Goal: Transaction & Acquisition: Purchase product/service

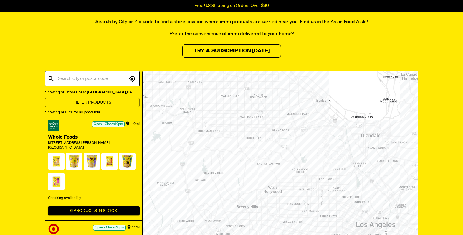
scroll to position [47, 0]
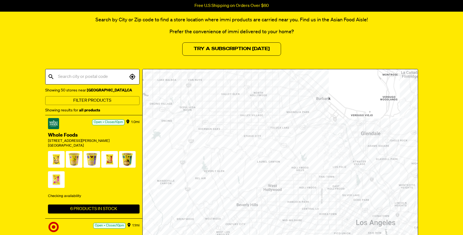
click at [89, 75] on input "text" at bounding box center [92, 77] width 71 height 11
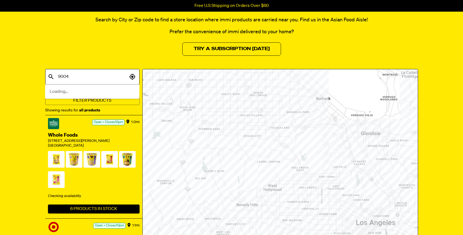
type input "90046"
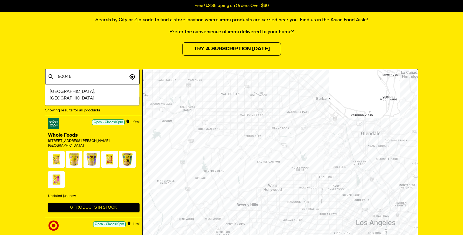
click at [92, 92] on li "Los Angeles, CA" at bounding box center [92, 95] width 94 height 17
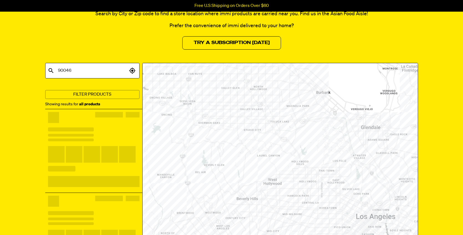
scroll to position [54, 0]
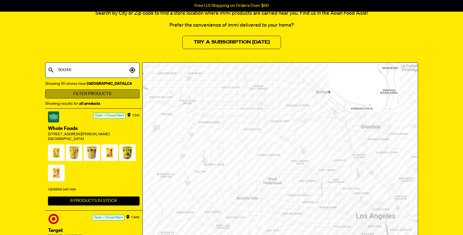
click at [115, 96] on button "Filter Products" at bounding box center [92, 94] width 94 height 9
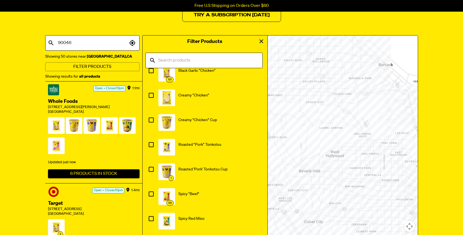
scroll to position [10, 0]
click at [151, 192] on input "checkbox" at bounding box center [152, 195] width 12 height 12
checkbox input "true"
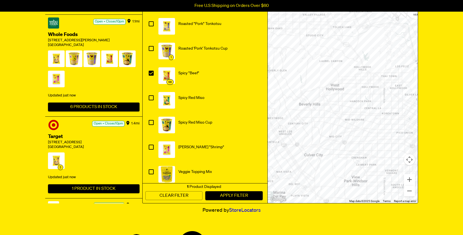
scroll to position [184, 0]
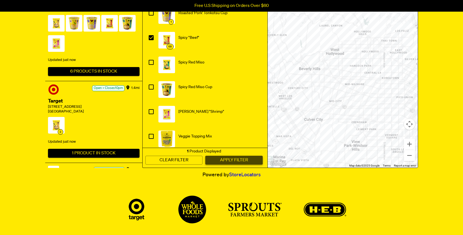
click at [236, 159] on button "Apply Filter" at bounding box center [233, 160] width 57 height 9
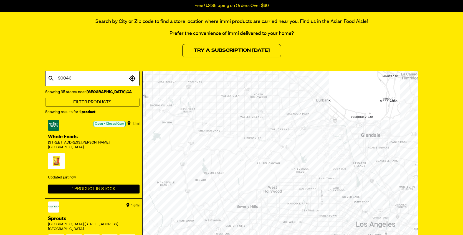
scroll to position [46, 0]
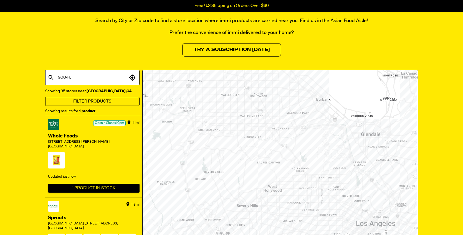
click at [99, 102] on button "Filter Products" at bounding box center [92, 101] width 94 height 9
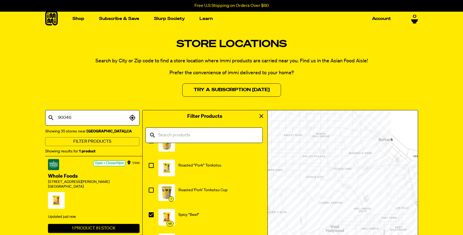
scroll to position [0, 0]
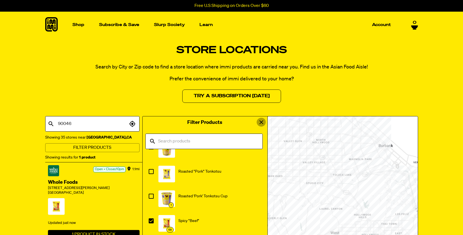
click at [261, 122] on icon "view" at bounding box center [262, 123] width 4 height 4
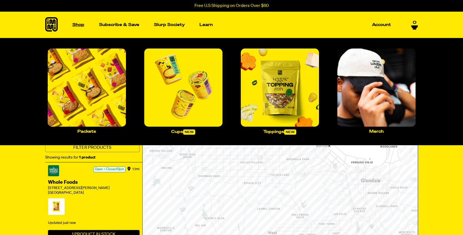
click at [80, 27] on p "Shop" at bounding box center [78, 25] width 12 height 4
click at [86, 85] on img "Main navigation" at bounding box center [87, 88] width 78 height 78
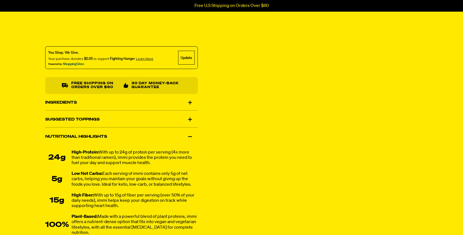
scroll to position [299, 0]
